Goal: Download file/media

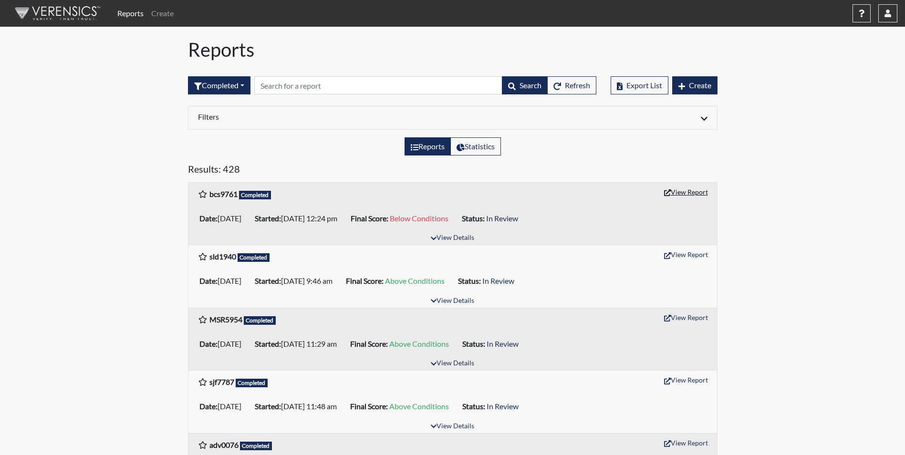
click at [688, 192] on button "View Report" at bounding box center [685, 192] width 52 height 15
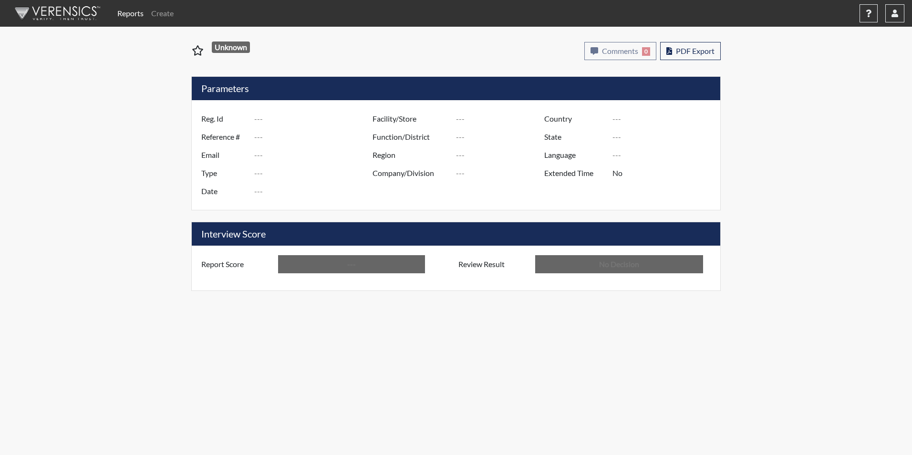
type input "bcs9761"
type input "51590"
type input "---"
type input "Corrections Pre-Employment"
type input "Oct 3, 2025"
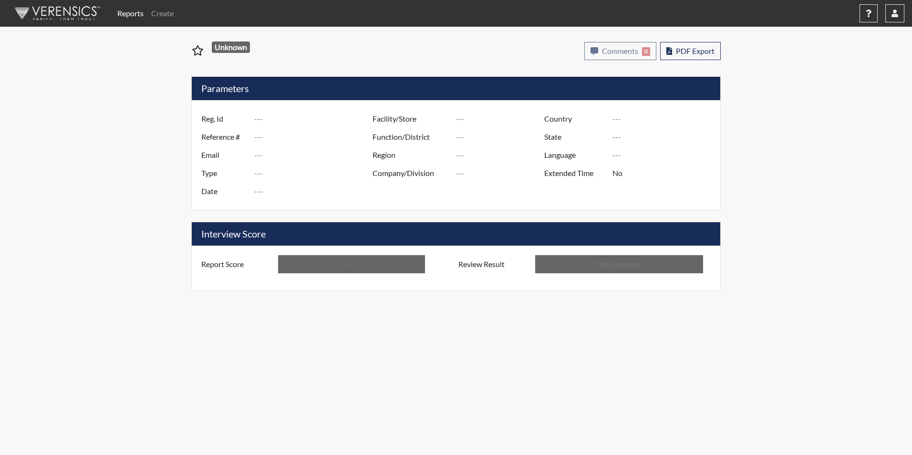
type input "Macon SP"
type input "[GEOGRAPHIC_DATA]"
type input "[US_STATE]"
type input "English"
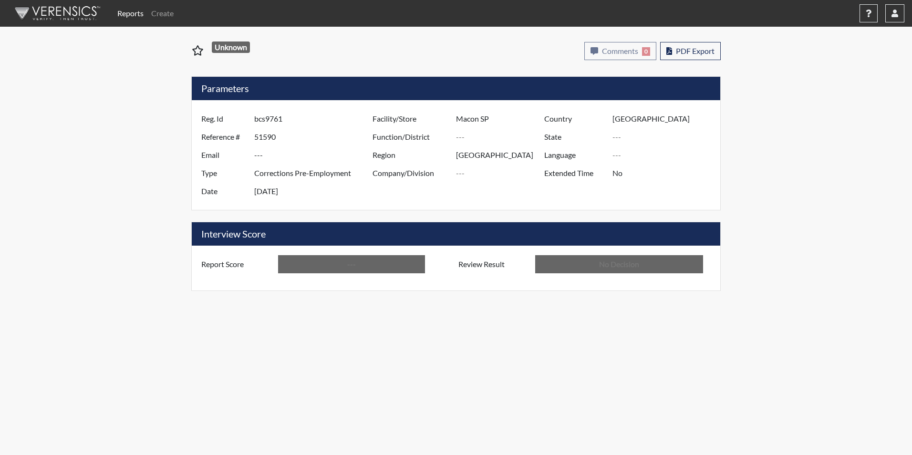
type input "Below Conditions"
type input "In Review"
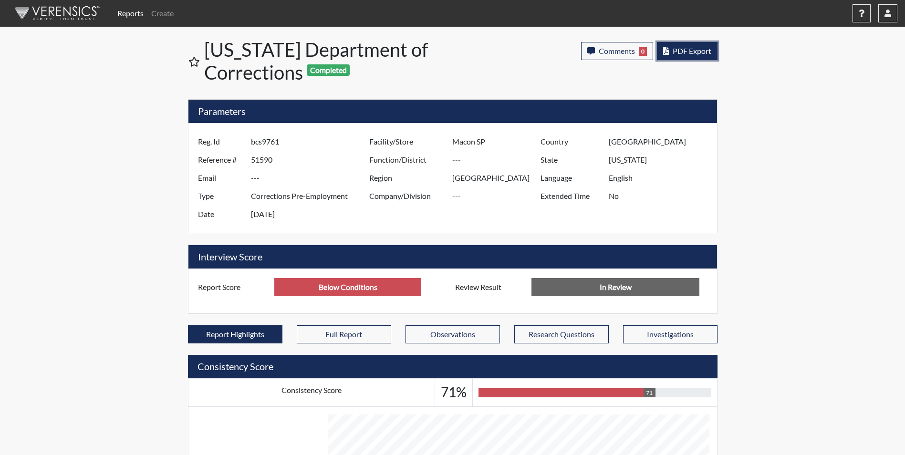
click at [704, 50] on span "PDF Export" at bounding box center [691, 50] width 39 height 9
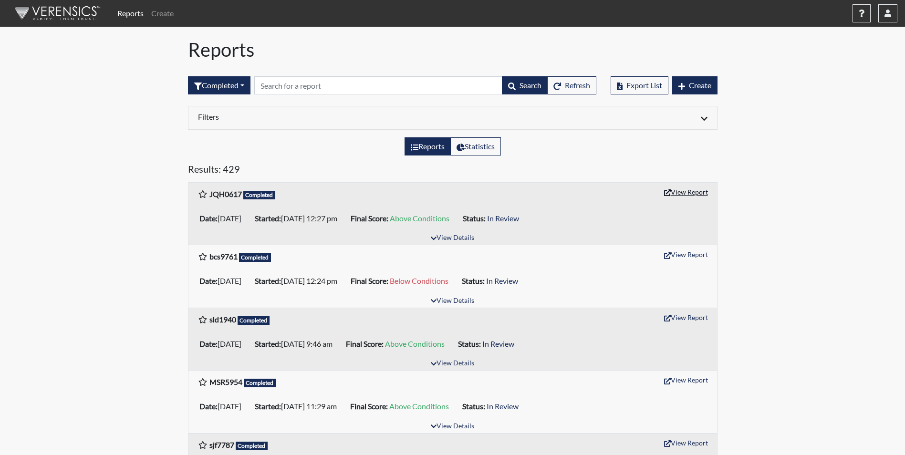
click at [691, 192] on button "View Report" at bounding box center [685, 192] width 52 height 15
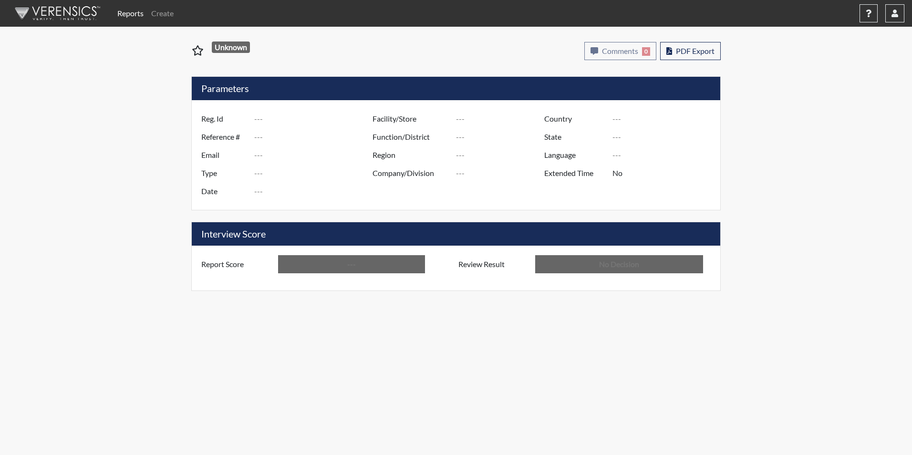
type input "JQH0617"
type input "51592"
type input "---"
type input "Corrections Pre-Employment"
type input "[DATE]"
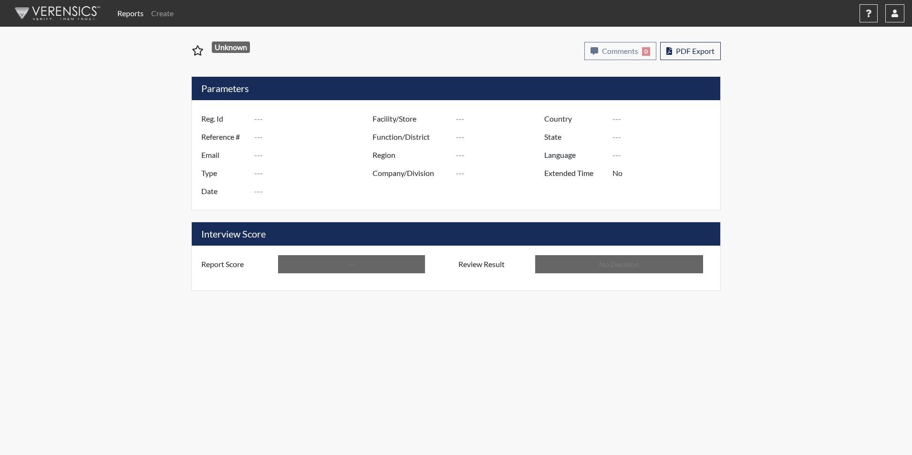
type input "Macon SP"
type input "[GEOGRAPHIC_DATA]"
type input "[US_STATE]"
type input "English"
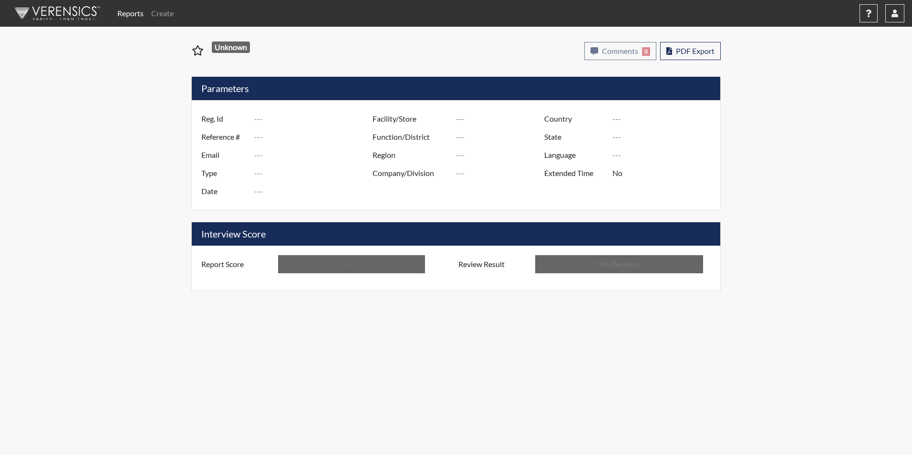
type input "Above Conditions"
type input "In Review"
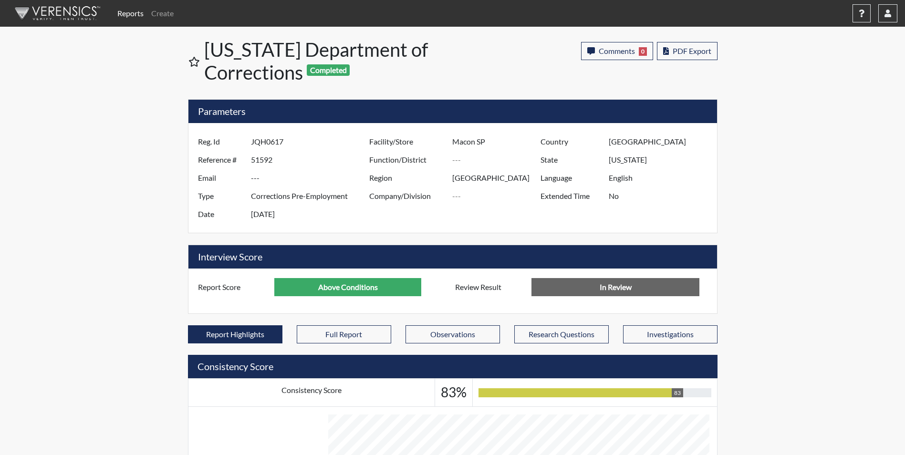
scroll to position [158, 396]
click at [686, 55] on span "PDF Export" at bounding box center [691, 50] width 39 height 9
